Goal: Register for event/course

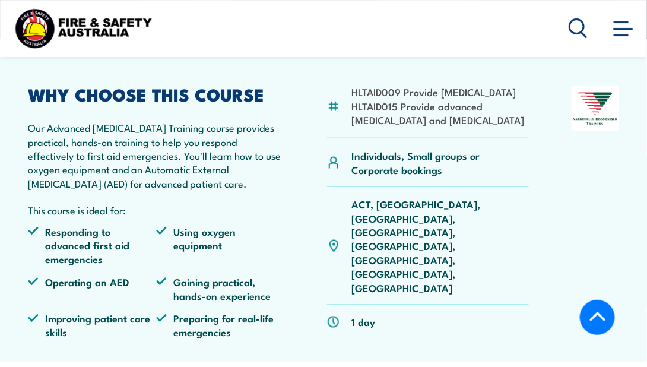
scroll to position [316, 0]
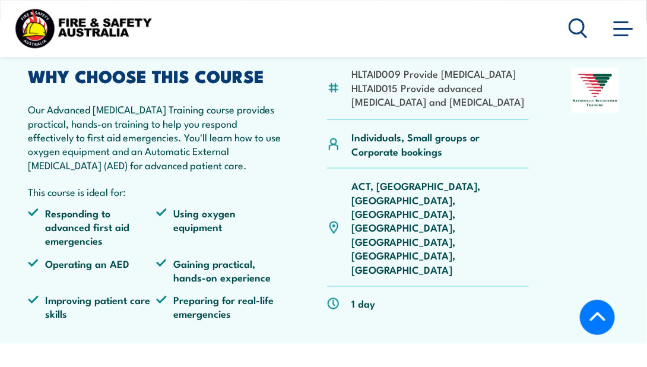
click at [386, 208] on p "ACT, NSW, NT, QLD, SA, TAS, VIC, WA" at bounding box center [441, 227] width 178 height 97
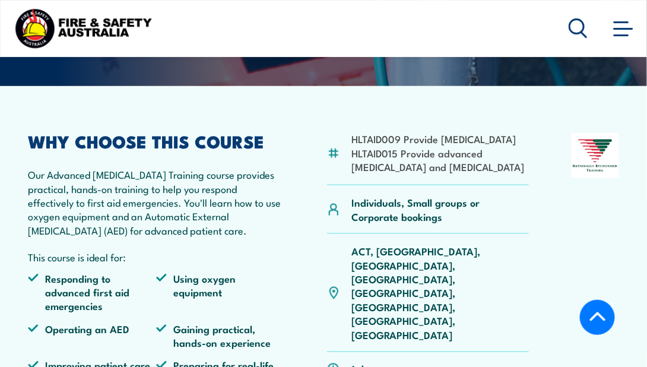
scroll to position [238, 0]
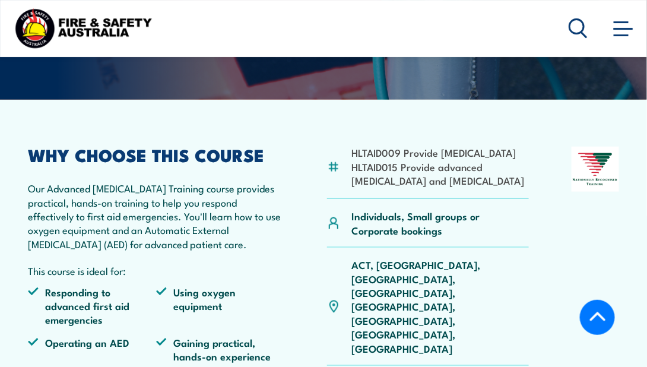
click at [629, 32] on span at bounding box center [623, 27] width 19 height 13
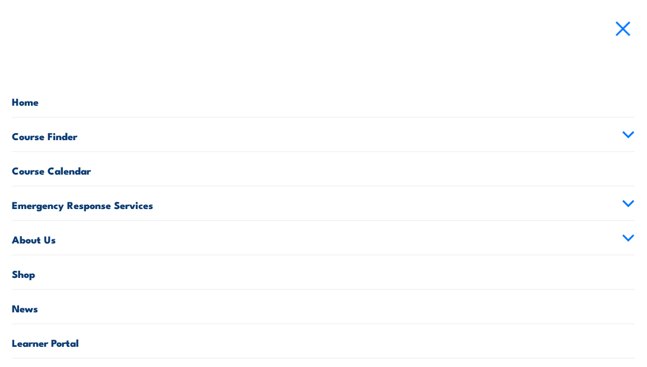
click at [38, 168] on link "Course Calendar" at bounding box center [323, 169] width 623 height 34
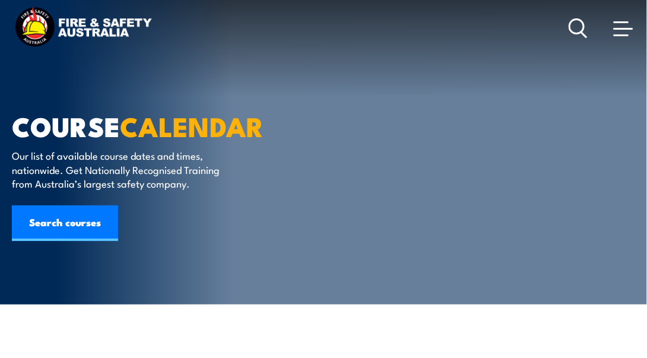
click at [86, 226] on link "Search courses" at bounding box center [65, 223] width 106 height 36
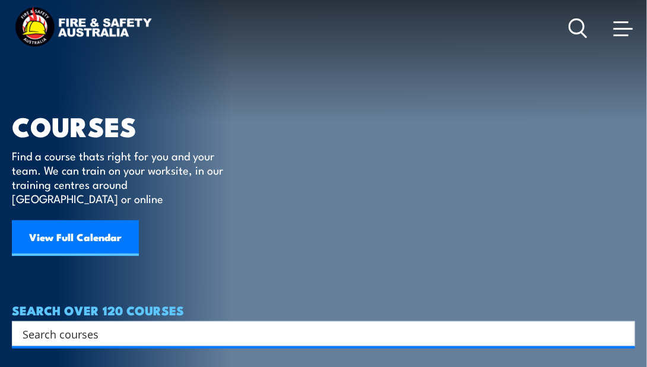
click at [134, 325] on input "Search input" at bounding box center [316, 334] width 587 height 18
click at [107, 326] on input "Search input" at bounding box center [316, 334] width 587 height 18
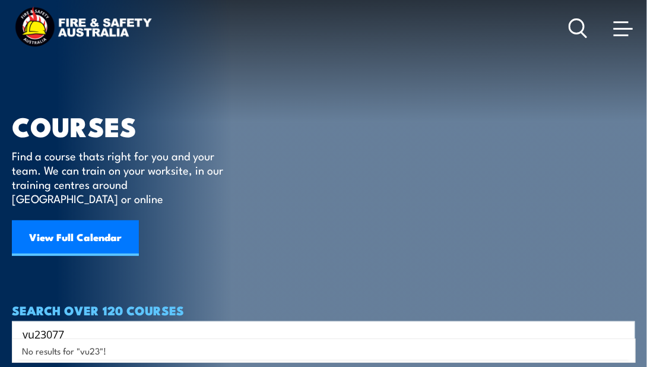
type input "vu23077"
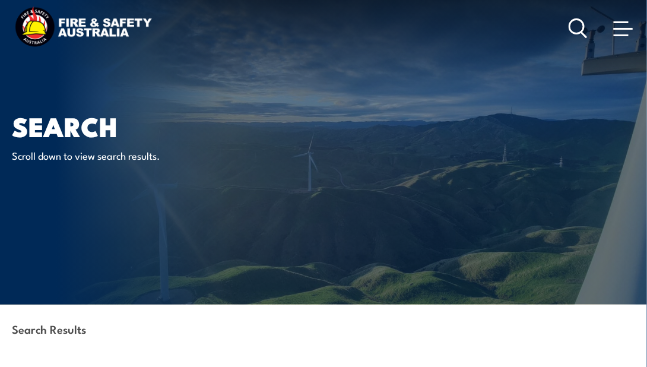
click at [150, 316] on div "Search Results" at bounding box center [323, 330] width 623 height 51
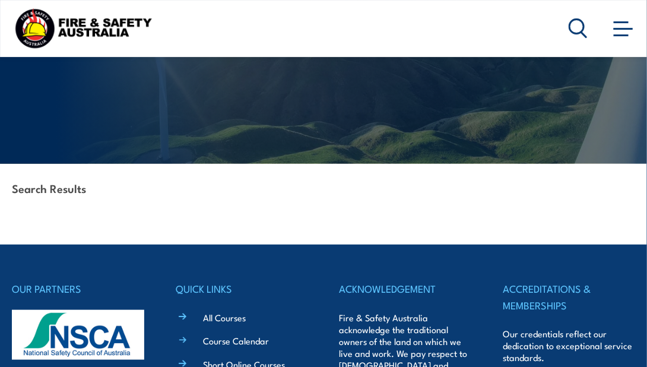
scroll to position [30, 0]
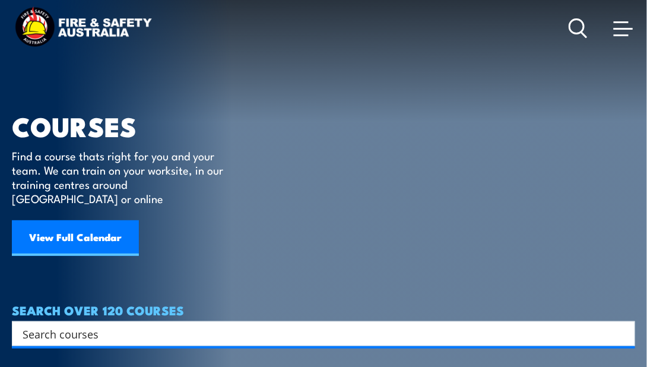
click at [78, 325] on input "Search input" at bounding box center [316, 334] width 587 height 18
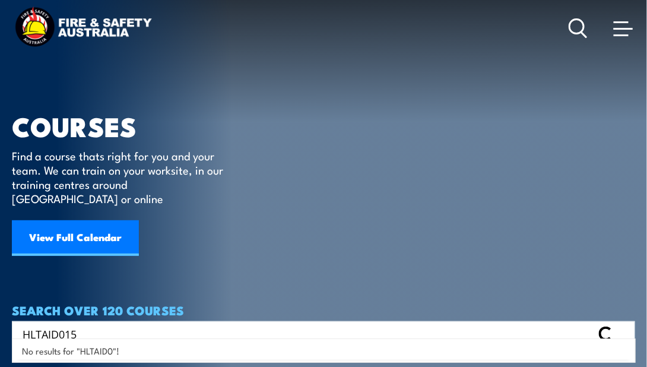
type input "HLTAID015"
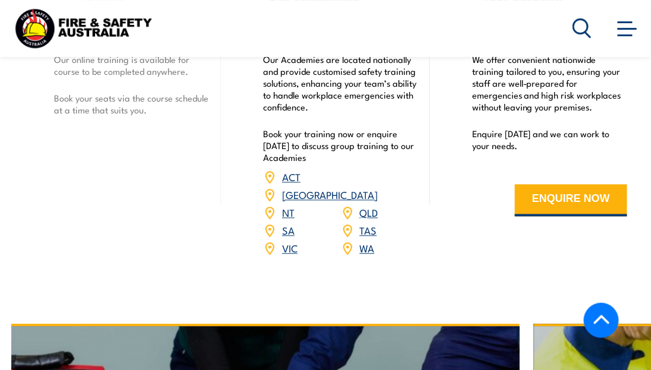
scroll to position [1544, 0]
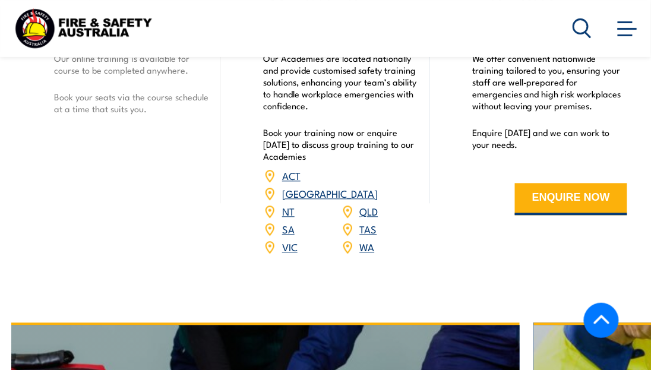
click at [371, 201] on link "[GEOGRAPHIC_DATA]" at bounding box center [330, 193] width 96 height 14
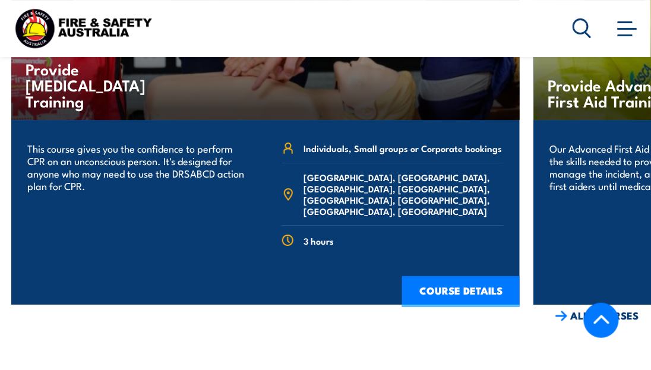
scroll to position [1900, 0]
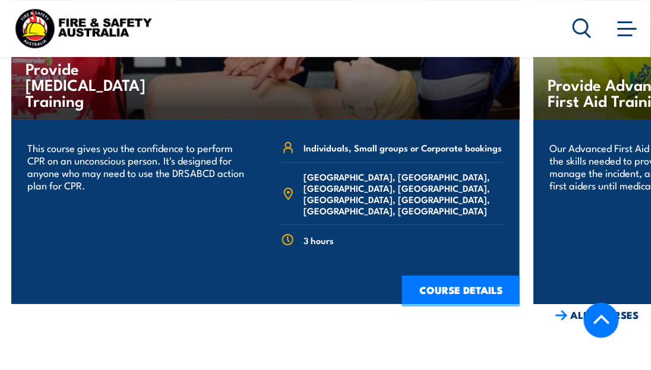
click at [496, 281] on link "COURSE DETAILS" at bounding box center [461, 291] width 118 height 31
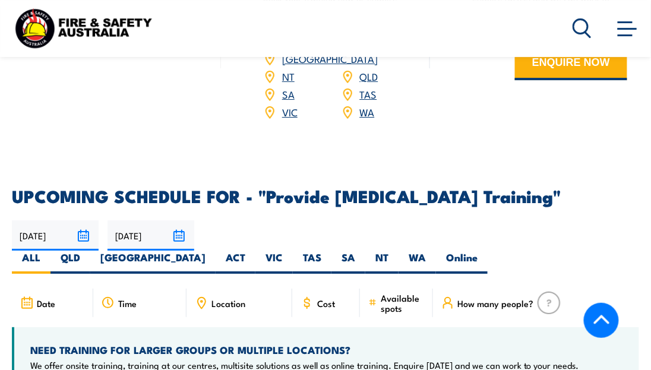
scroll to position [1939, 0]
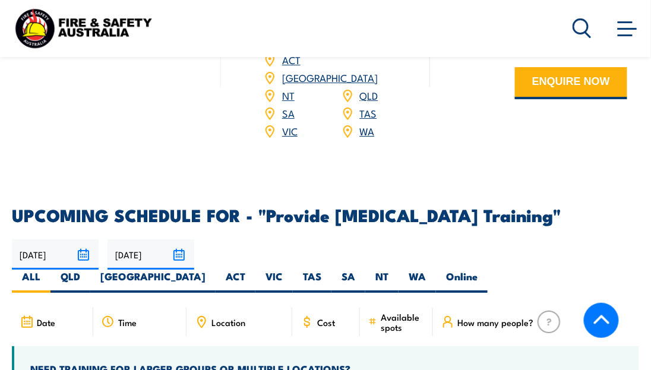
click at [375, 72] on link "[GEOGRAPHIC_DATA]" at bounding box center [330, 77] width 96 height 14
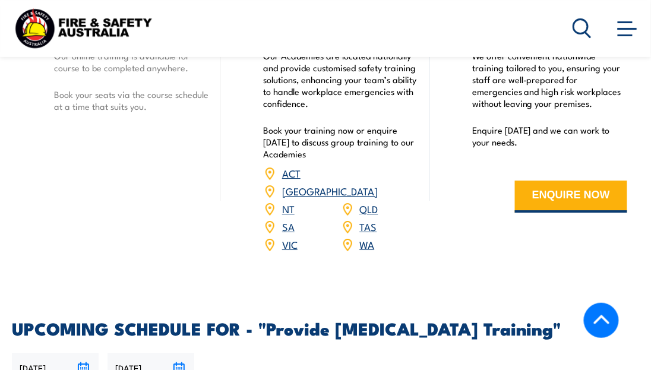
scroll to position [1588, 0]
